Goal: Transaction & Acquisition: Subscribe to service/newsletter

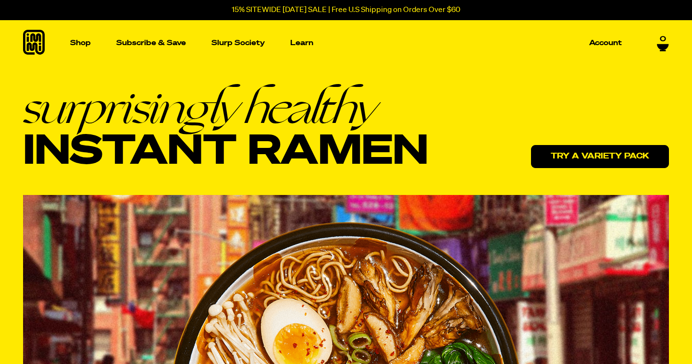
click at [581, 158] on link "Try a variety pack" at bounding box center [600, 156] width 138 height 23
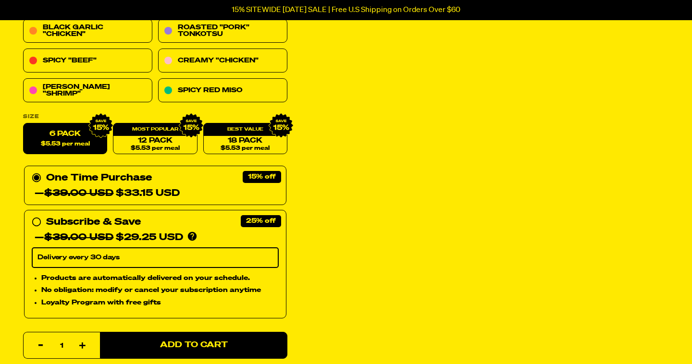
scroll to position [191, 0]
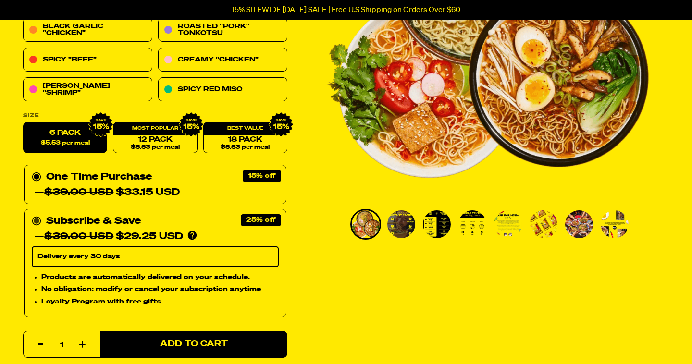
click at [40, 221] on circle at bounding box center [37, 221] width 8 height 8
click at [38, 214] on input "Subscribe & Save 25% — $39.00 USD $29.25 USD You'll receive your selected flavo…" at bounding box center [35, 214] width 6 height 0
click at [71, 255] on select "Delivery every 30 days" at bounding box center [155, 257] width 247 height 20
click at [158, 146] on span "$5.53 per meal" at bounding box center [155, 148] width 49 height 6
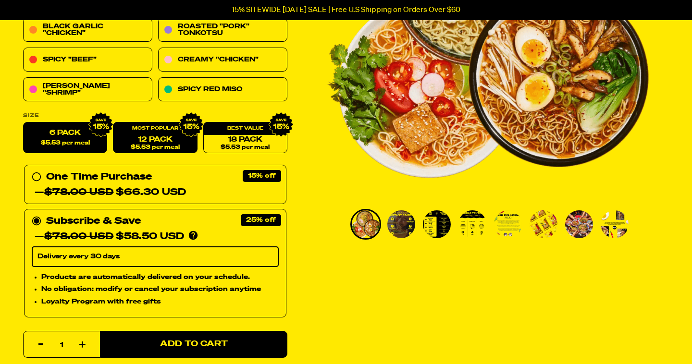
click at [86, 137] on label "6 Pack $5.53 per meal" at bounding box center [65, 138] width 84 height 31
click at [24, 123] on input "6 Pack $5.53 per meal" at bounding box center [23, 123] width 0 height 0
click at [151, 141] on link "12 Pack $5.53 per meal" at bounding box center [155, 138] width 84 height 31
radio input "false"
